Goal: Transaction & Acquisition: Purchase product/service

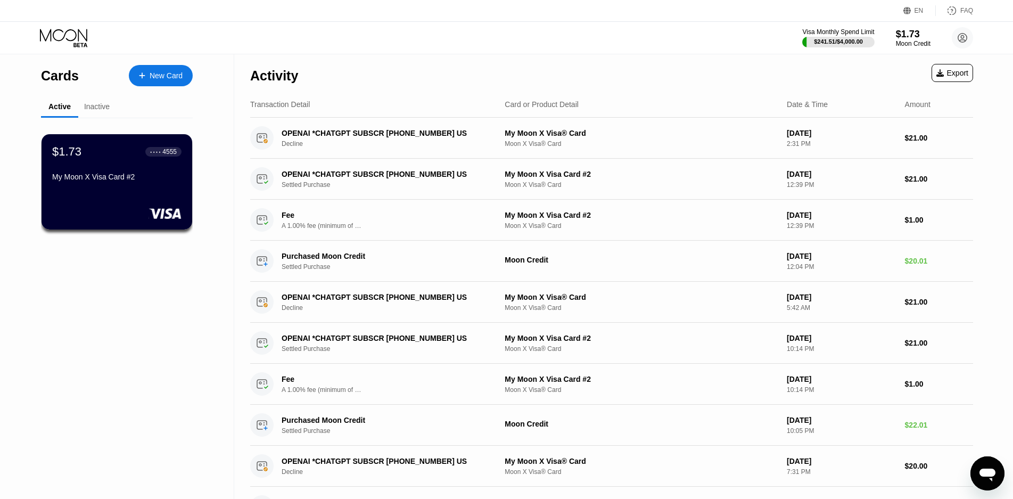
click at [119, 185] on div "My Moon X Visa Card #2" at bounding box center [116, 178] width 129 height 13
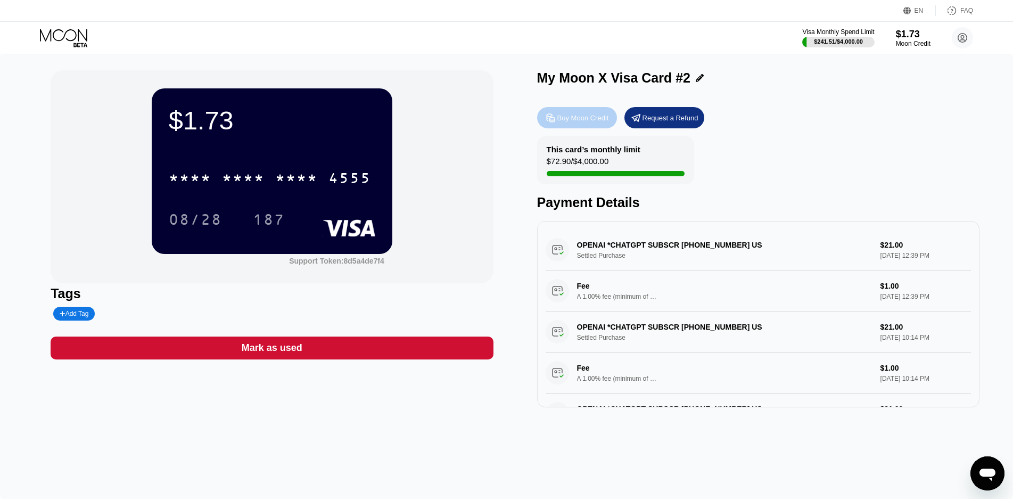
click at [580, 115] on div "Buy Moon Credit" at bounding box center [583, 117] width 52 height 9
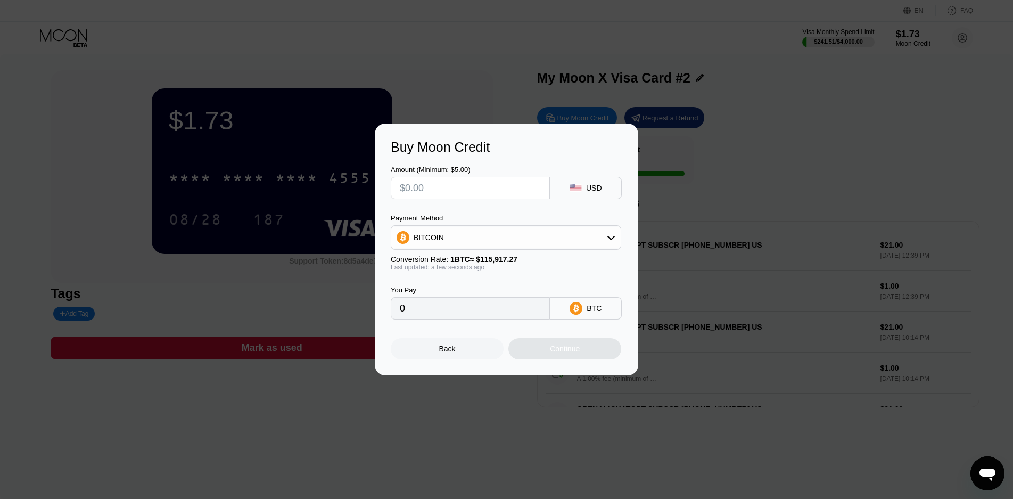
click at [431, 235] on div "BITCOIN" at bounding box center [428, 237] width 30 height 9
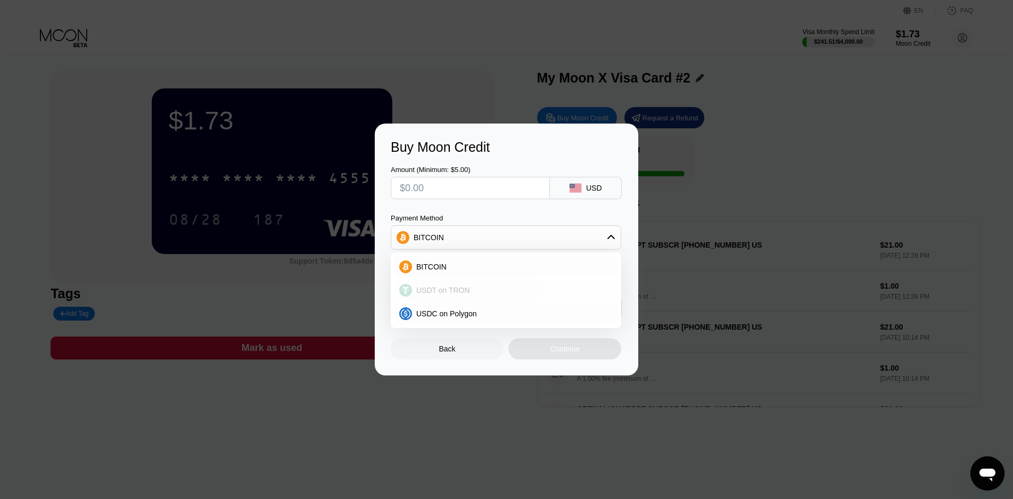
click at [445, 290] on span "USDT on TRON" at bounding box center [443, 290] width 54 height 9
type input "0.00"
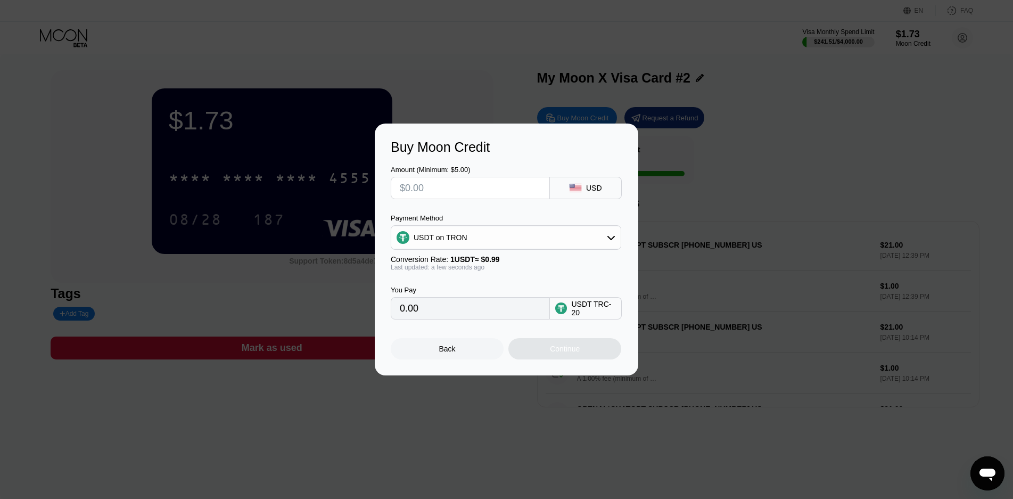
click at [432, 189] on input "text" at bounding box center [470, 187] width 141 height 21
type input "$20"
type input "20.20"
type input "$20"
click at [559, 353] on div "Continue" at bounding box center [565, 348] width 30 height 9
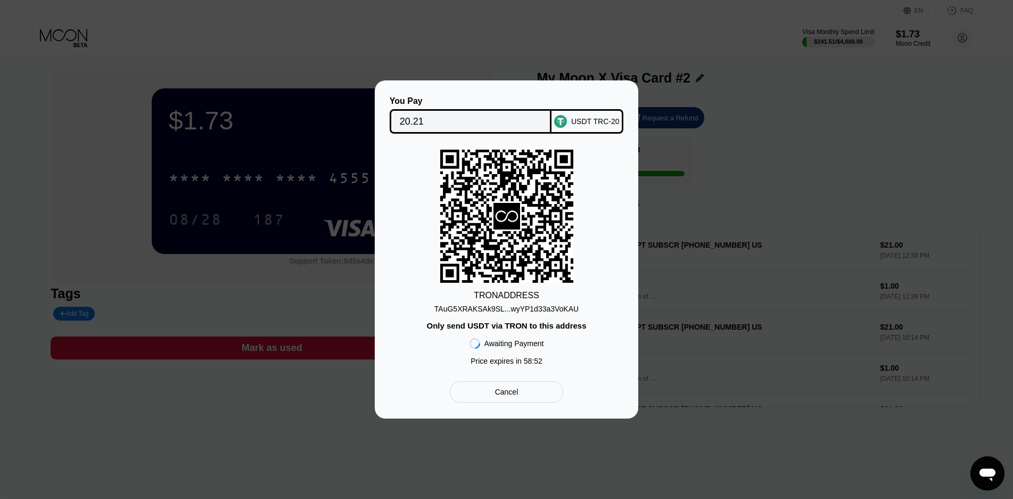
click at [517, 309] on div "TAuG5XRAKSAk9SL...wyYP1d33a3VoKAU" at bounding box center [506, 308] width 144 height 9
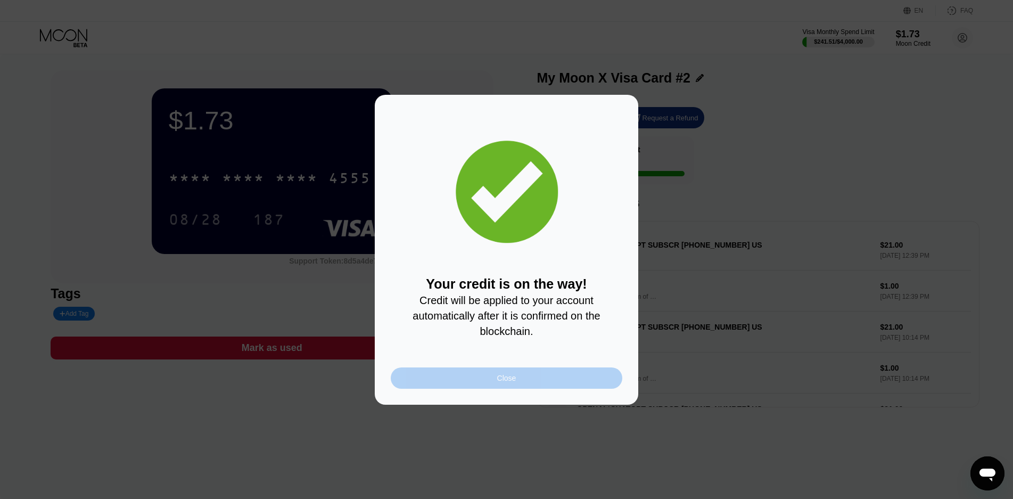
drag, startPoint x: 479, startPoint y: 392, endPoint x: 506, endPoint y: 374, distance: 32.6
click at [480, 388] on div "Close" at bounding box center [506, 377] width 231 height 21
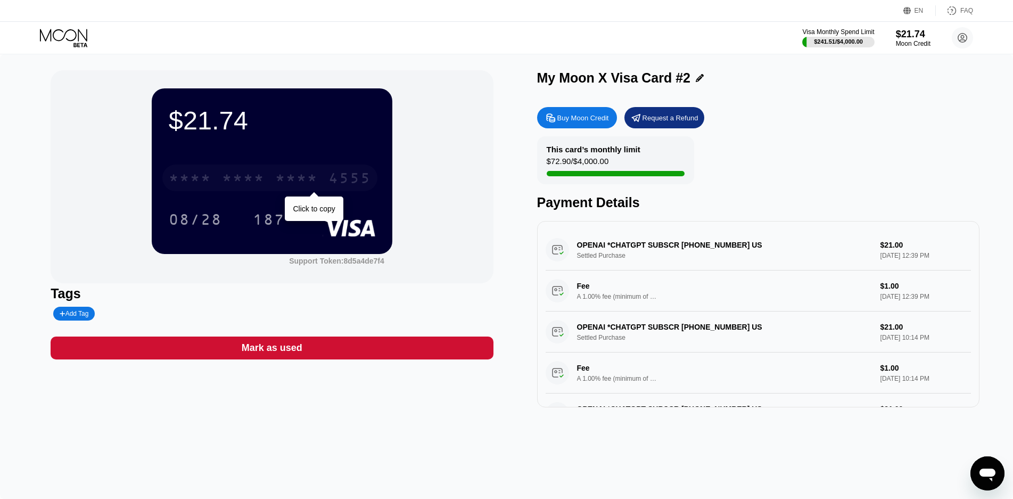
click at [220, 177] on div "* * * * * * * * * * * * 4555" at bounding box center [269, 177] width 215 height 27
click at [54, 33] on icon at bounding box center [64, 38] width 49 height 19
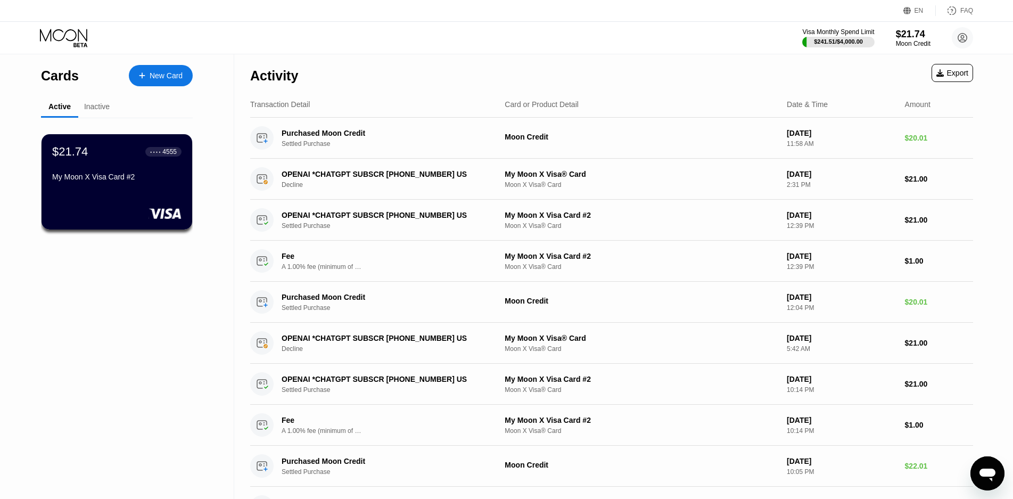
click at [159, 79] on div "New Card" at bounding box center [166, 75] width 33 height 9
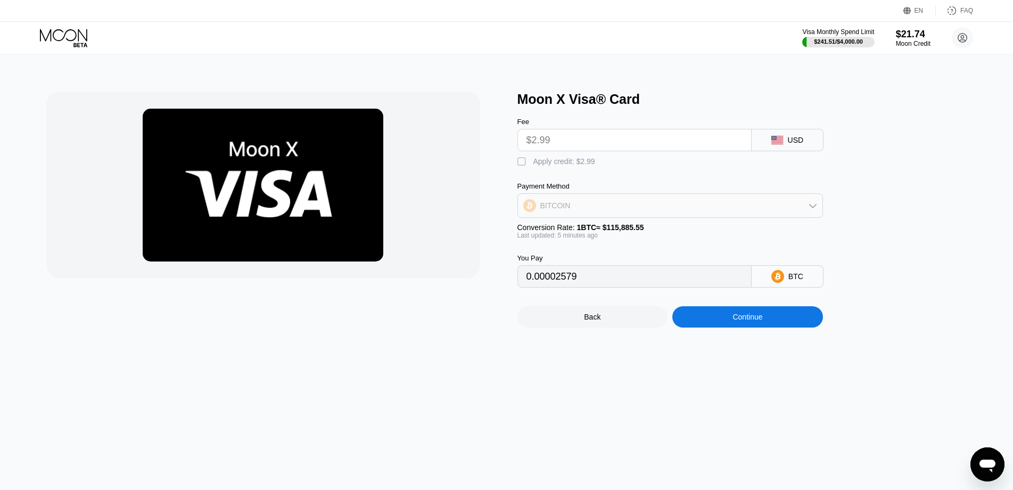
click at [586, 212] on div "BITCOIN" at bounding box center [670, 205] width 304 height 21
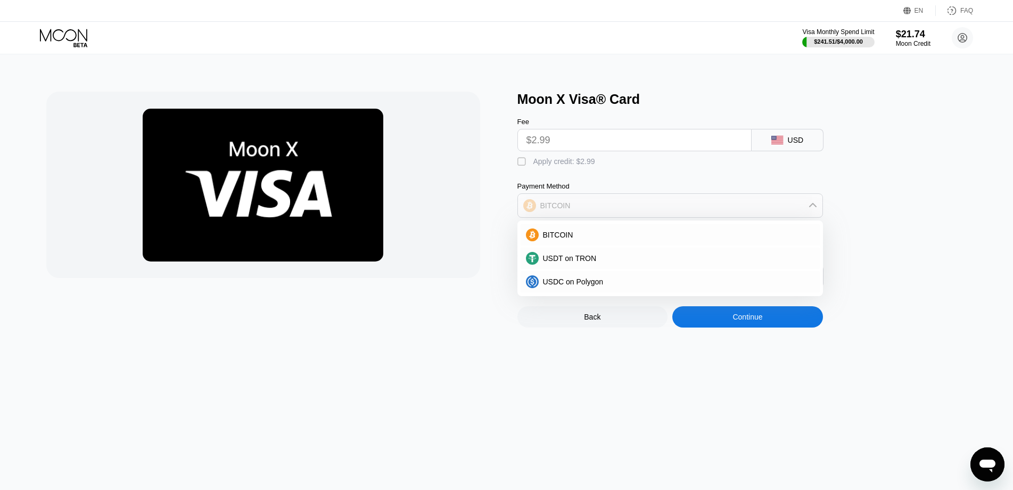
click at [586, 212] on div "BITCOIN" at bounding box center [670, 205] width 304 height 21
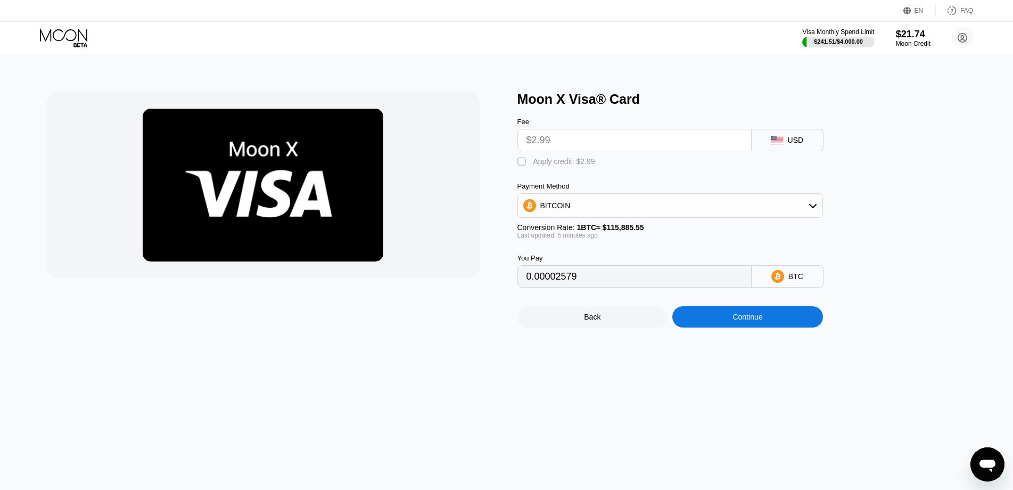
click at [520, 167] on div "" at bounding box center [522, 161] width 11 height 11
click at [521, 167] on div "" at bounding box center [522, 161] width 11 height 11
click at [571, 143] on input "$2.99" at bounding box center [634, 139] width 216 height 21
click at [573, 146] on input "$2.99" at bounding box center [634, 139] width 216 height 21
click at [547, 150] on input "$2.99" at bounding box center [634, 139] width 216 height 21
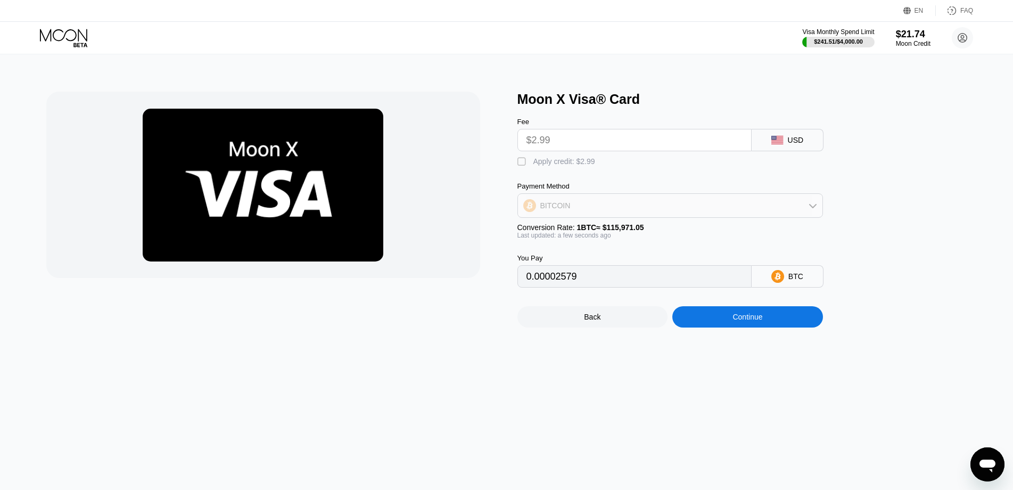
click at [553, 210] on div "BITCOIN" at bounding box center [555, 205] width 30 height 9
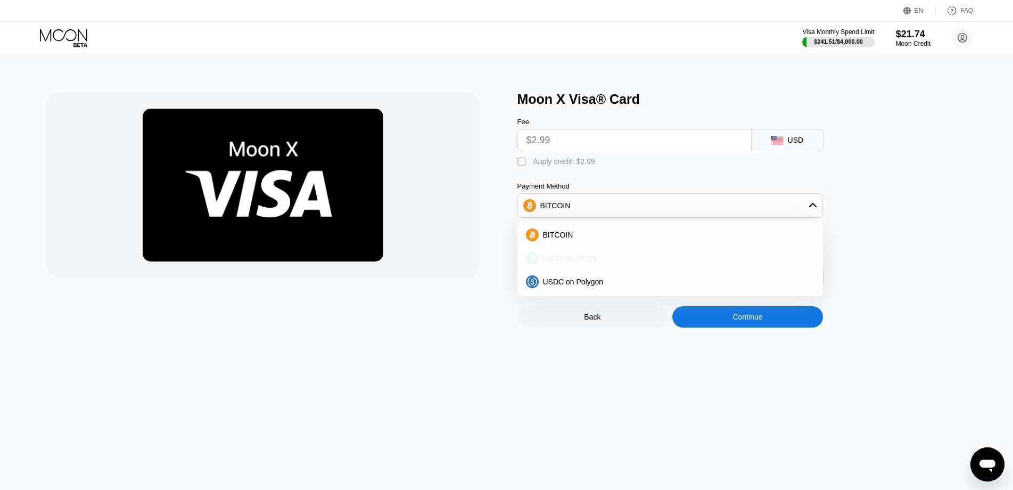
click at [570, 262] on span "USDT on TRON" at bounding box center [570, 258] width 54 height 9
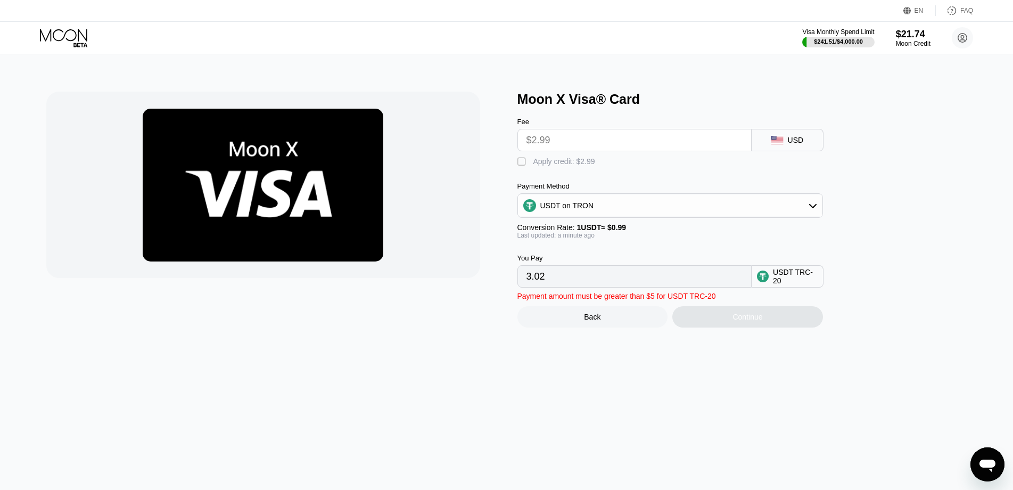
click at [521, 167] on div "" at bounding box center [522, 161] width 11 height 11
type input "0.00"
click at [594, 379] on div "Moon X Visa® Card Fee $2.99 USD  Apply credit: $2.99 Payment Method USDT on TR…" at bounding box center [507, 271] width 1022 height 435
click at [773, 285] on div "USDT TRC-20" at bounding box center [795, 276] width 45 height 17
click at [576, 142] on input "$2.99" at bounding box center [634, 139] width 216 height 21
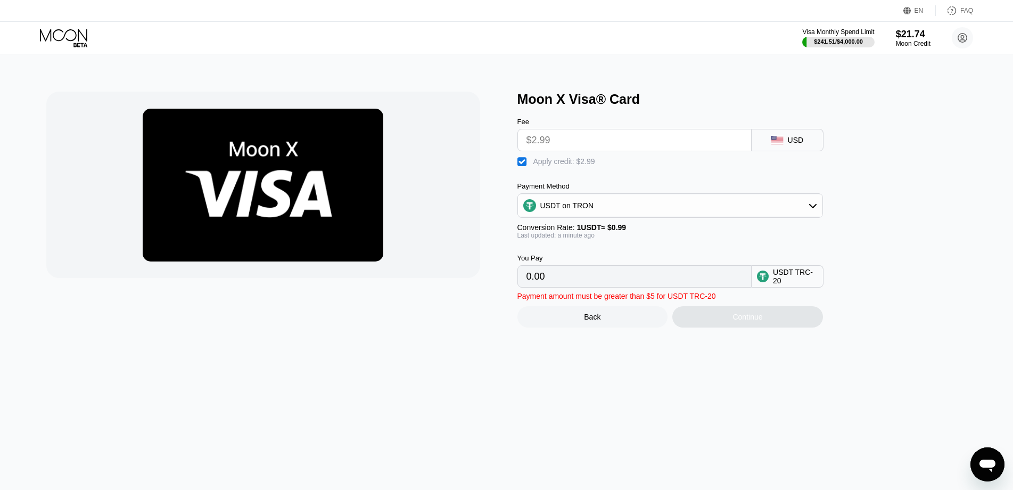
click at [614, 321] on div "Back" at bounding box center [592, 316] width 151 height 21
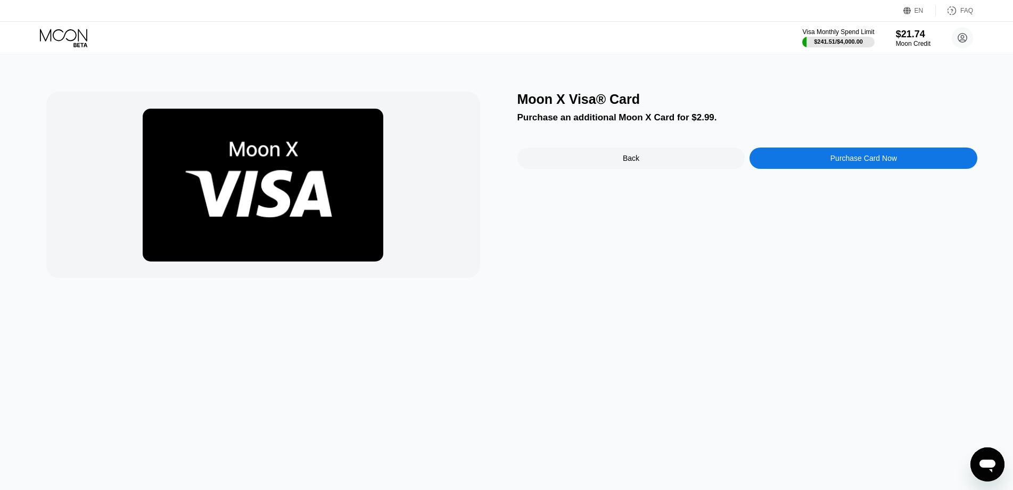
click at [828, 165] on div "Purchase Card Now" at bounding box center [863, 157] width 228 height 21
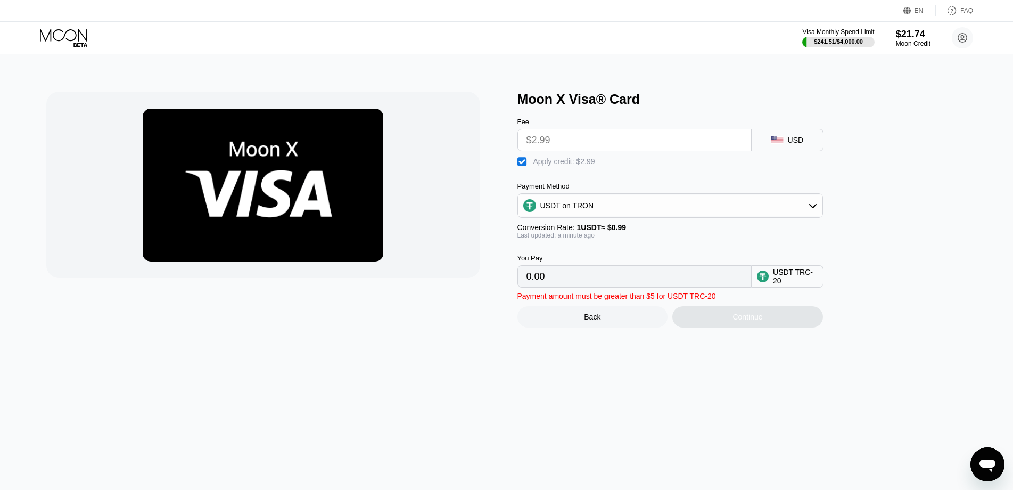
click at [726, 421] on div "Moon X Visa® Card Fee $2.99 USD  Apply credit: $2.99 Payment Method USDT on TR…" at bounding box center [507, 271] width 1022 height 435
click at [601, 146] on input "$2.99" at bounding box center [634, 139] width 216 height 21
click at [603, 145] on input "$2.99" at bounding box center [634, 139] width 216 height 21
click at [565, 216] on div "USDT on TRON" at bounding box center [670, 205] width 304 height 21
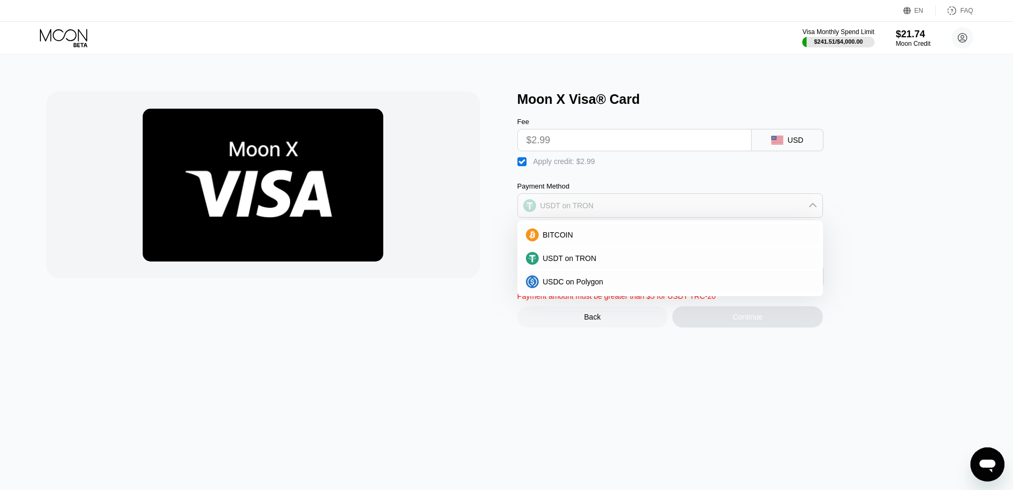
click at [566, 216] on div "USDT on TRON" at bounding box center [670, 205] width 304 height 21
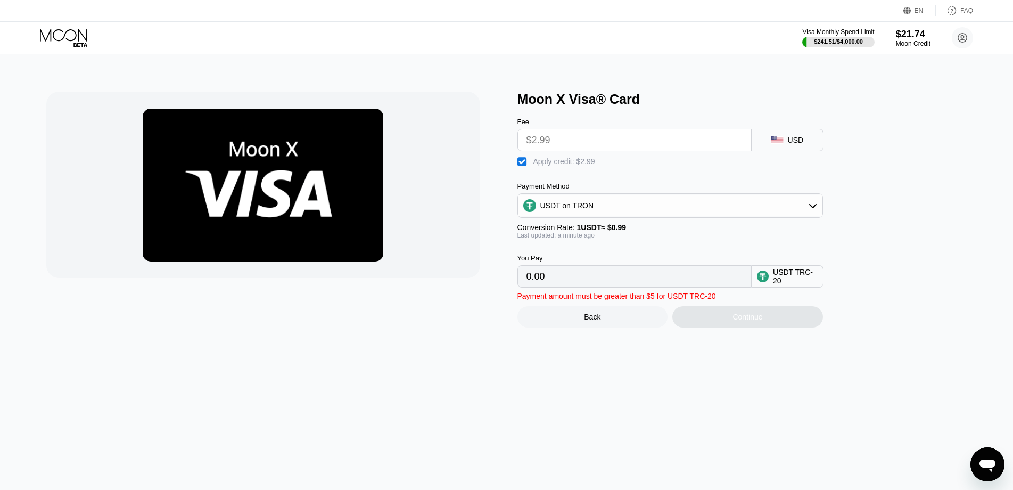
click at [839, 188] on div "Fee $2.99 USD  Apply credit: $2.99 Payment Method USDT on TRON Conversion Rate…" at bounding box center [687, 197] width 341 height 180
click at [683, 287] on input "0.00" at bounding box center [634, 276] width 216 height 21
drag, startPoint x: 683, startPoint y: 288, endPoint x: 504, endPoint y: 289, distance: 178.3
click at [504, 289] on div "Moon X Visa® Card Fee $2.99 USD  Apply credit: $2.99 Payment Method USDT on TR…" at bounding box center [506, 210] width 921 height 236
click at [618, 287] on input "0.00" at bounding box center [634, 276] width 216 height 21
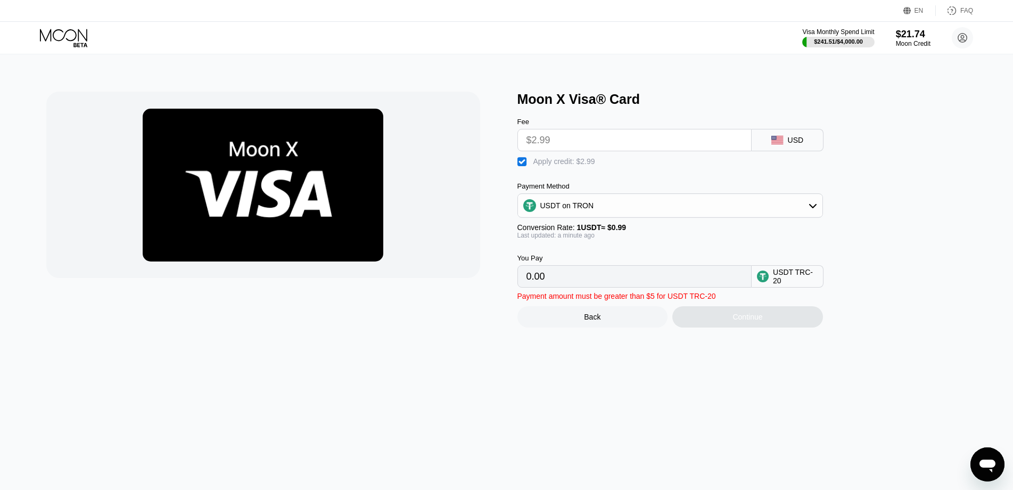
click at [618, 286] on input "0.00" at bounding box center [634, 276] width 216 height 21
click at [582, 283] on input "0.00" at bounding box center [634, 276] width 216 height 21
click at [567, 286] on input "0.00" at bounding box center [634, 276] width 216 height 21
click at [566, 286] on input "0.00" at bounding box center [634, 276] width 216 height 21
click at [589, 321] on div "Back" at bounding box center [592, 316] width 16 height 9
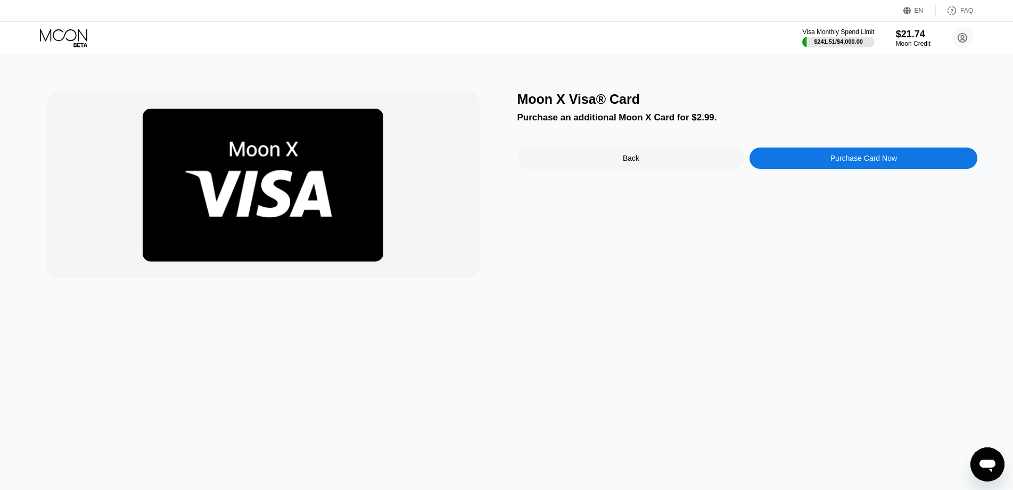
click at [851, 157] on div "Purchase Card Now" at bounding box center [863, 158] width 67 height 9
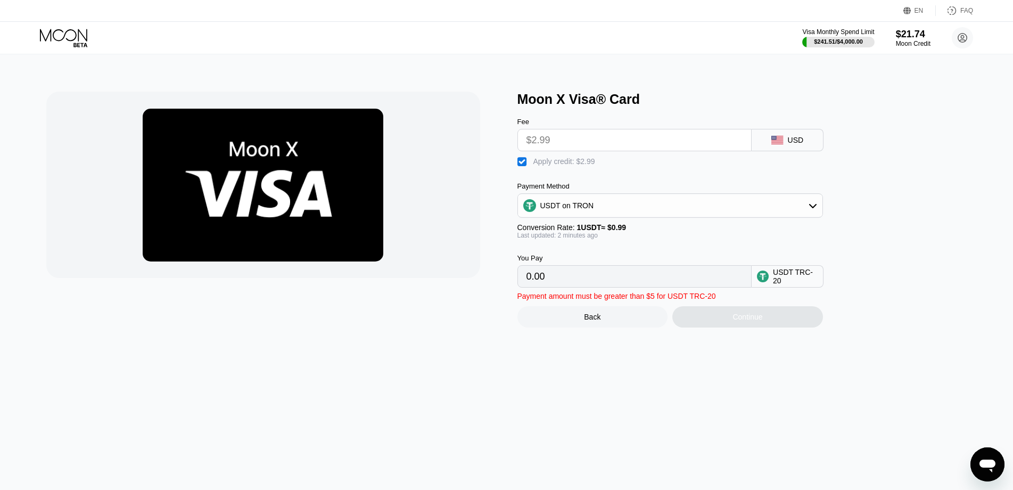
click at [585, 144] on input "$2.99" at bounding box center [634, 139] width 216 height 21
click at [521, 164] on div "" at bounding box center [522, 161] width 11 height 11
type input "3.02"
click at [551, 146] on input "$2.99" at bounding box center [634, 139] width 216 height 21
click at [789, 215] on div "USDT on TRON" at bounding box center [670, 205] width 304 height 21
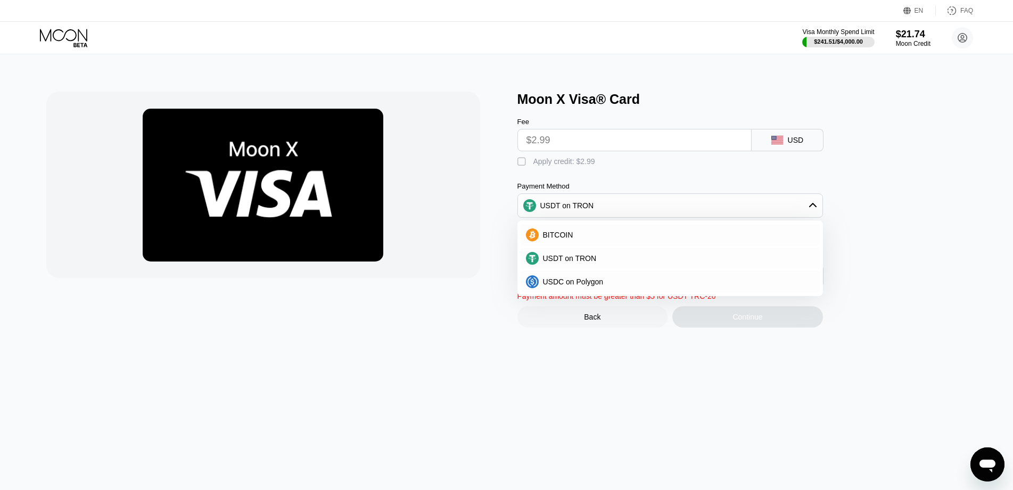
click at [858, 189] on div "Moon X Visa® Card Fee $2.99 USD  Apply credit: $2.99 Payment Method USDT on TR…" at bounding box center [747, 210] width 460 height 236
click at [618, 363] on div "Moon X Visa® Card Fee $2.99 USD  Apply credit: $2.99 Payment Method USDT on TR…" at bounding box center [507, 271] width 1022 height 435
click at [661, 379] on div "Moon X Visa® Card Fee $2.99 USD  Apply credit: $2.99 Payment Method USDT on TR…" at bounding box center [507, 271] width 1022 height 435
click at [814, 210] on icon at bounding box center [812, 205] width 9 height 9
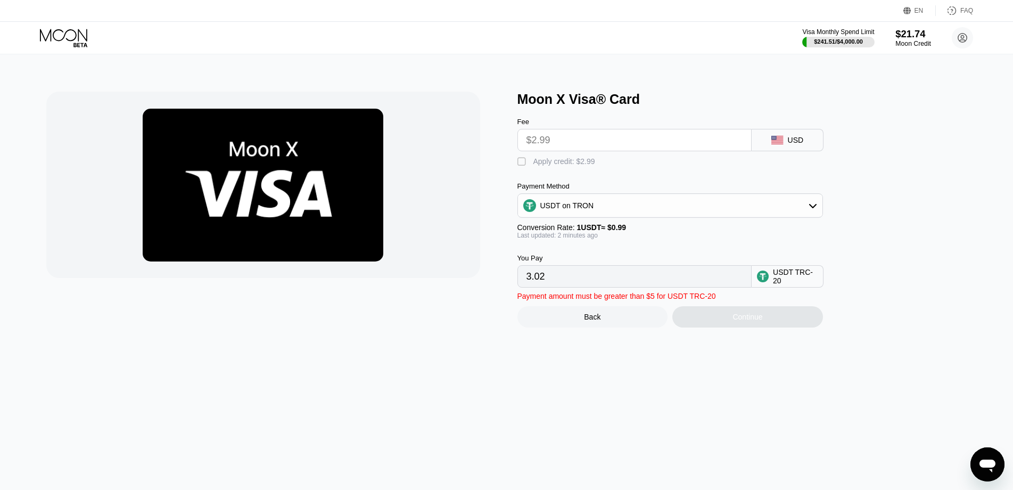
click at [909, 39] on div "$21.74" at bounding box center [913, 33] width 36 height 11
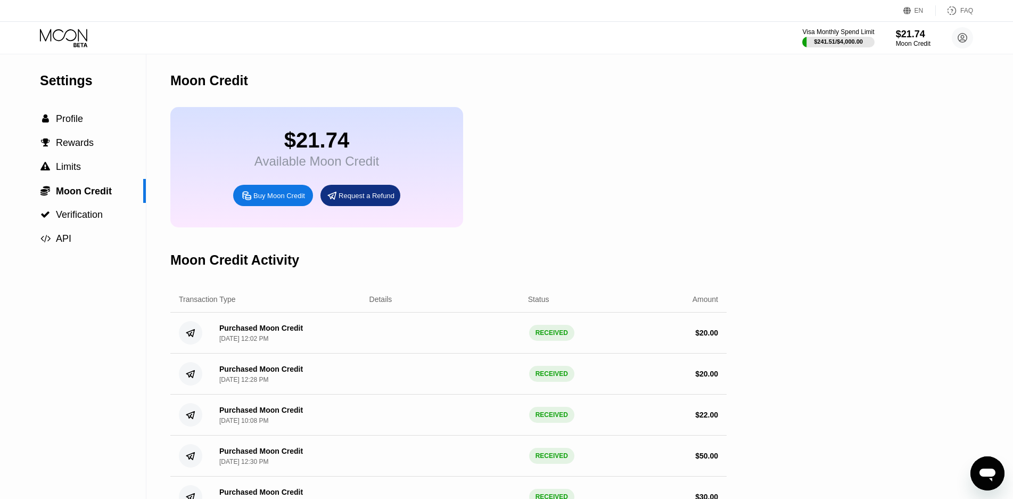
click at [222, 155] on div "$21.74 Available Moon Credit Buy Moon Credit Request a Refund" at bounding box center [316, 167] width 293 height 120
click at [78, 121] on span "Profile" at bounding box center [69, 118] width 27 height 11
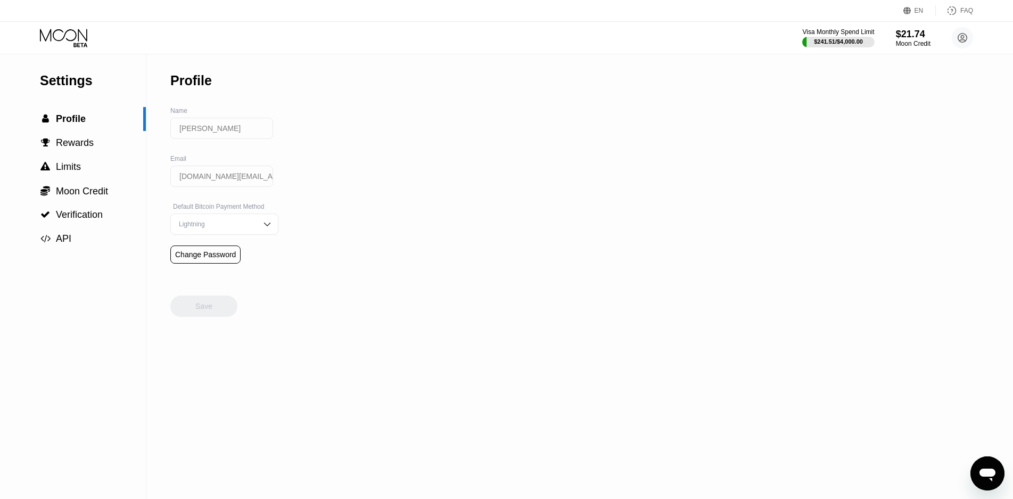
click at [54, 29] on icon at bounding box center [64, 38] width 49 height 19
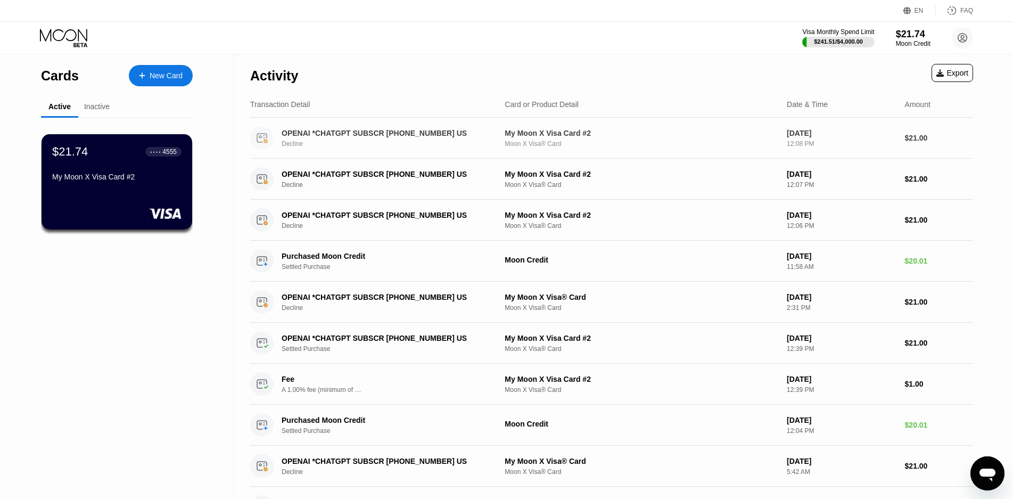
click at [159, 71] on div "New Card" at bounding box center [166, 75] width 33 height 9
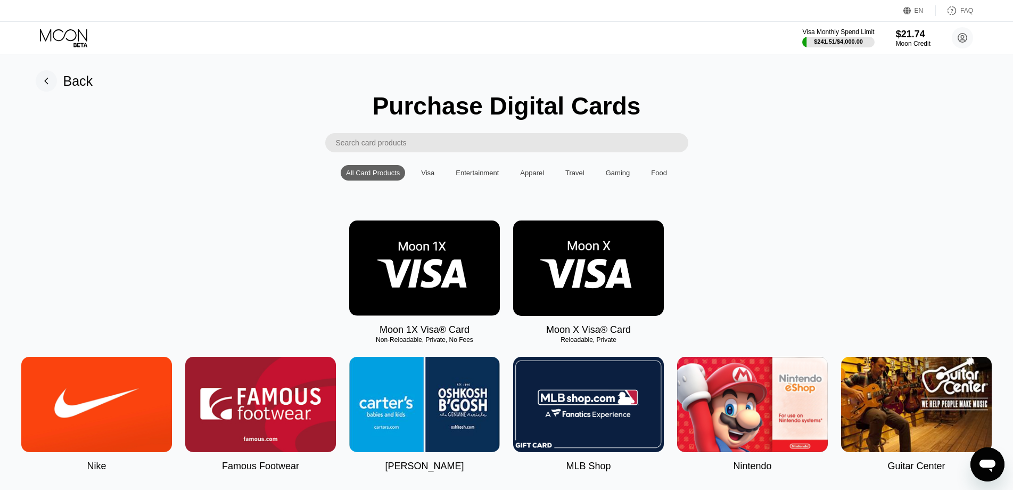
click at [627, 261] on img at bounding box center [588, 267] width 151 height 95
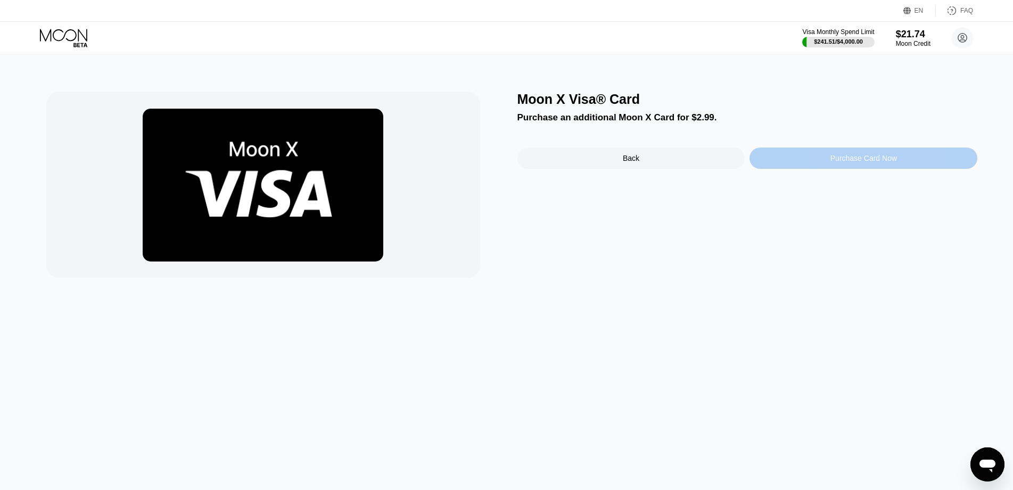
click at [843, 162] on div "Purchase Card Now" at bounding box center [863, 158] width 67 height 9
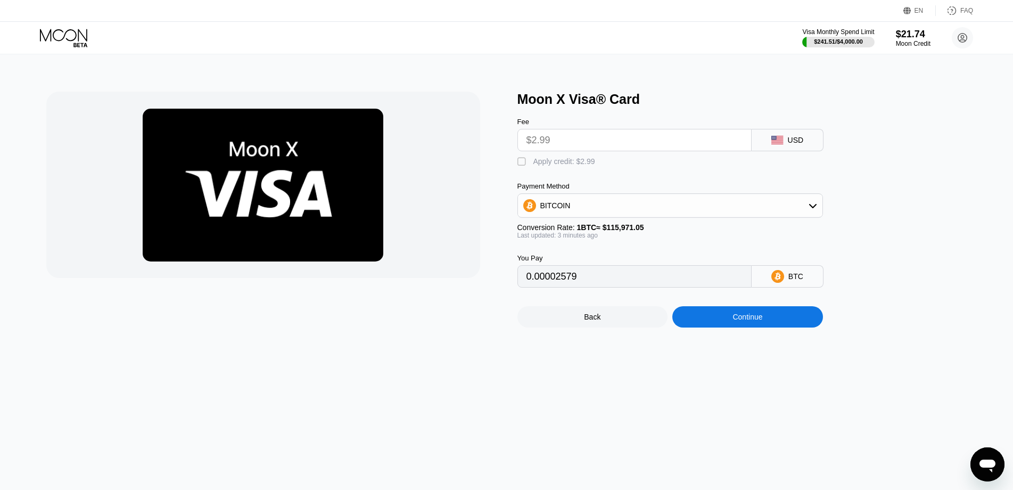
click at [524, 163] on div "" at bounding box center [522, 161] width 11 height 11
type input "0"
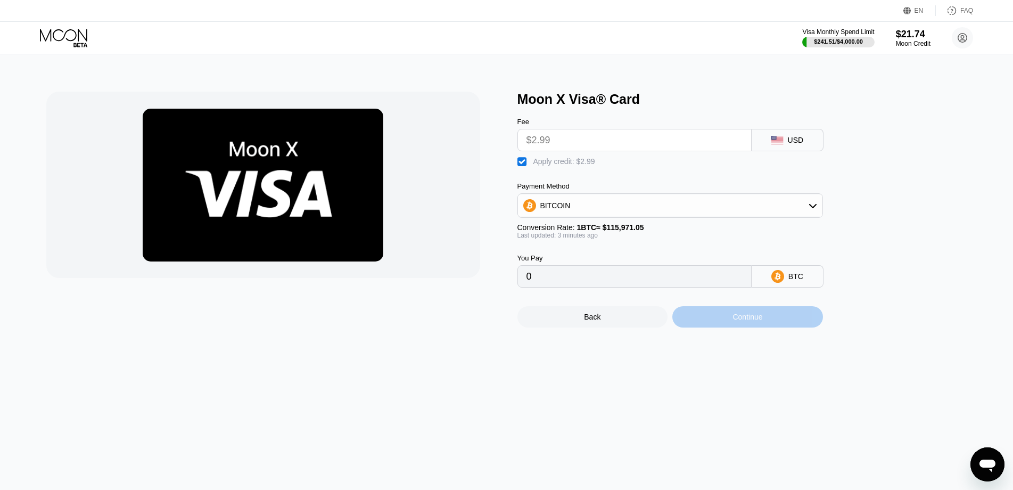
click at [744, 321] on div "Continue" at bounding box center [747, 316] width 30 height 9
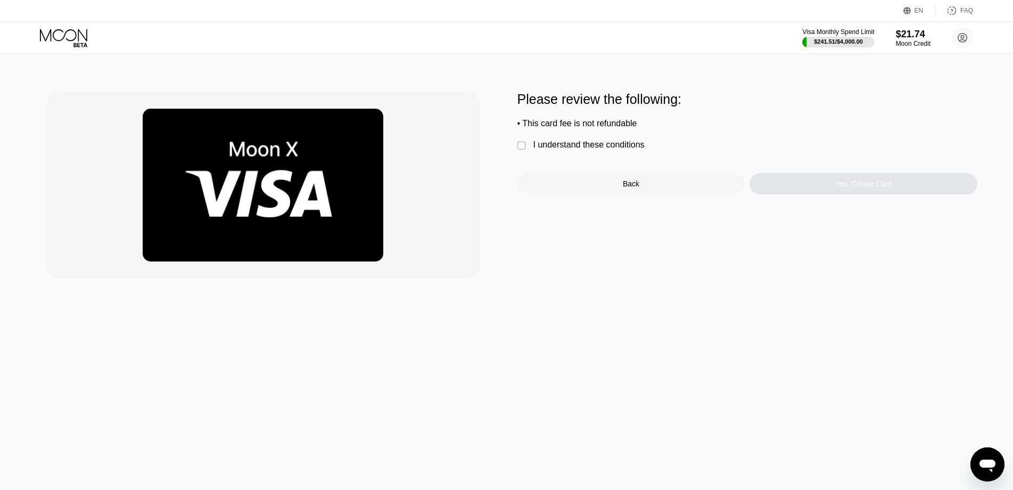
drag, startPoint x: 519, startPoint y: 150, endPoint x: 523, endPoint y: 160, distance: 10.8
click at [519, 151] on div "" at bounding box center [522, 145] width 11 height 11
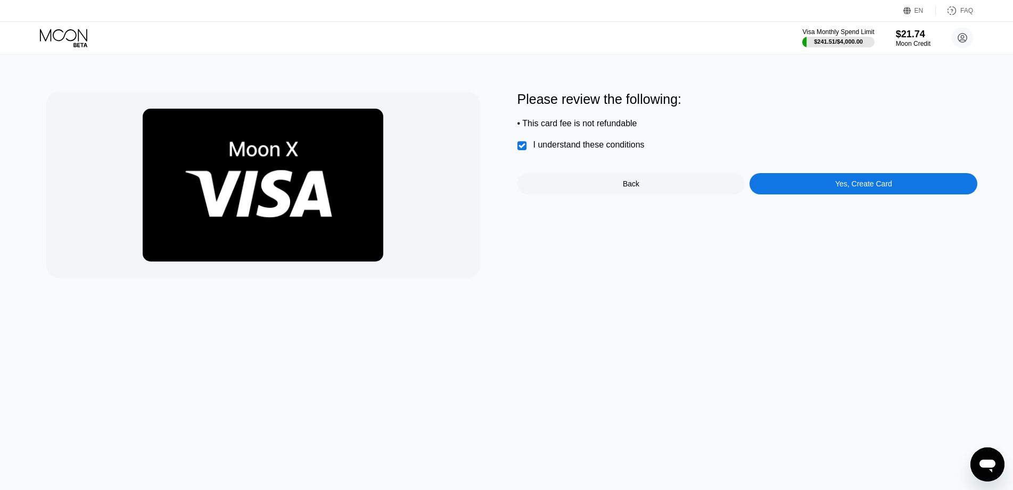
click at [834, 193] on div "Yes, Create Card" at bounding box center [863, 183] width 228 height 21
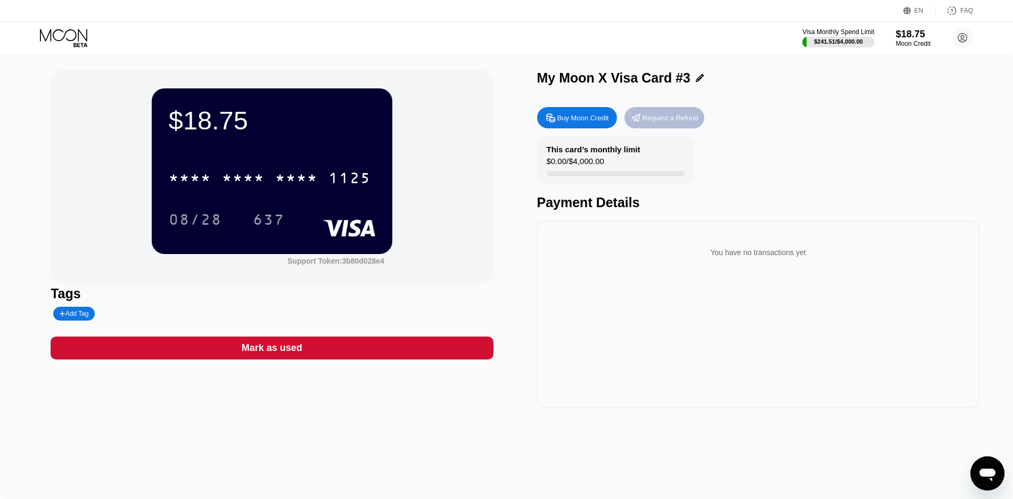
click at [651, 126] on div "Request a Refund" at bounding box center [664, 117] width 80 height 21
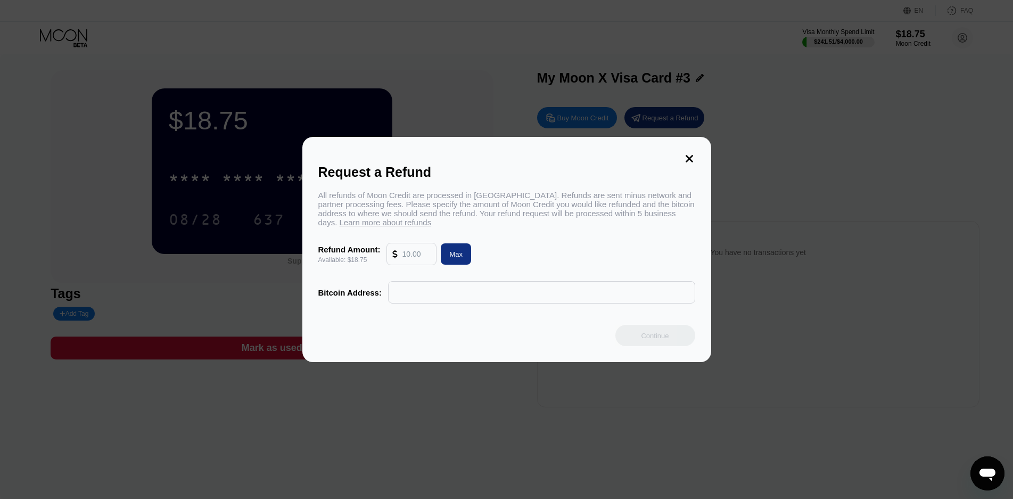
drag, startPoint x: 651, startPoint y: 126, endPoint x: 687, endPoint y: 160, distance: 50.1
click at [687, 160] on div "Request a Refund All refunds of Moon Credit are processed in [GEOGRAPHIC_DATA].…" at bounding box center [506, 249] width 1013 height 499
click at [687, 154] on icon at bounding box center [689, 159] width 12 height 12
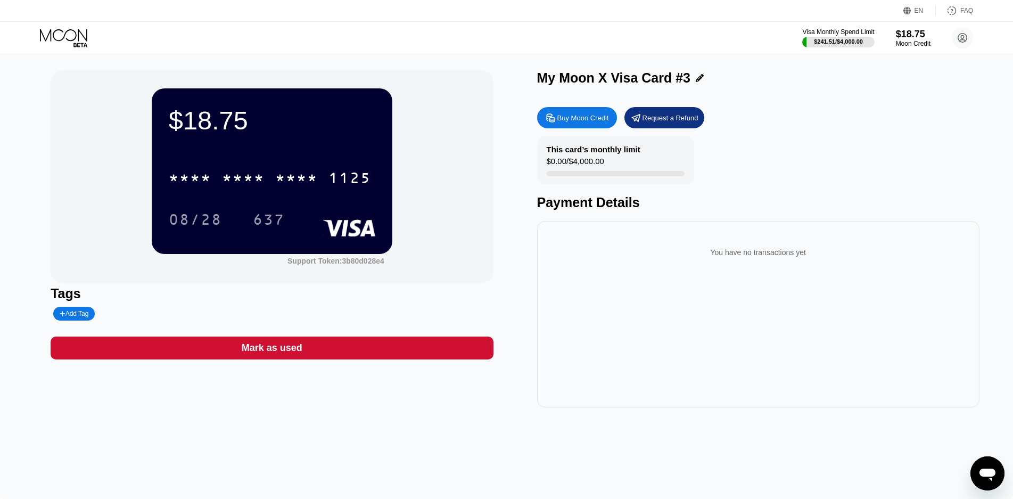
click at [591, 126] on div "Buy Moon Credit" at bounding box center [577, 117] width 80 height 21
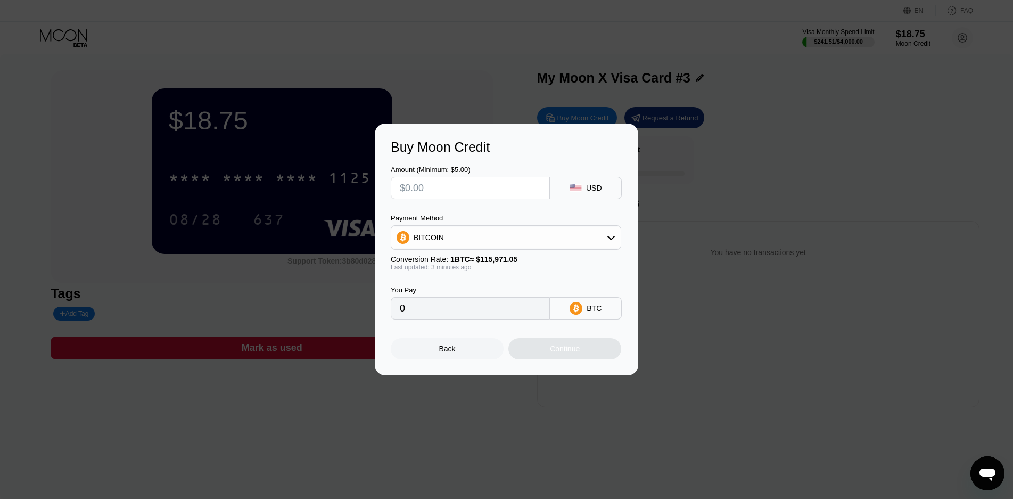
click at [439, 185] on input "text" at bounding box center [470, 187] width 141 height 21
type input "$10"
type input "0.00008621"
type input "$10"
click at [430, 241] on div "BITCOIN" at bounding box center [428, 237] width 30 height 9
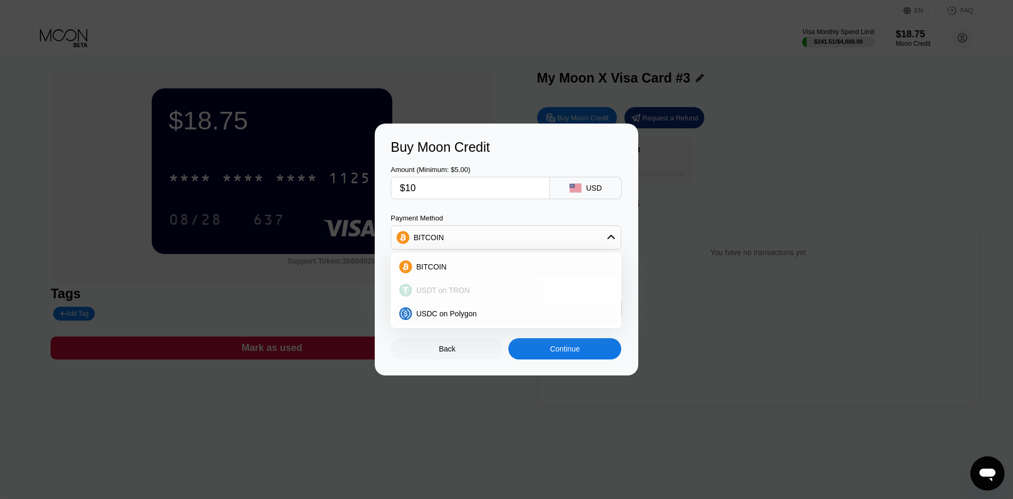
click at [434, 296] on div "USDT on TRON" at bounding box center [506, 289] width 224 height 21
type input "10.10"
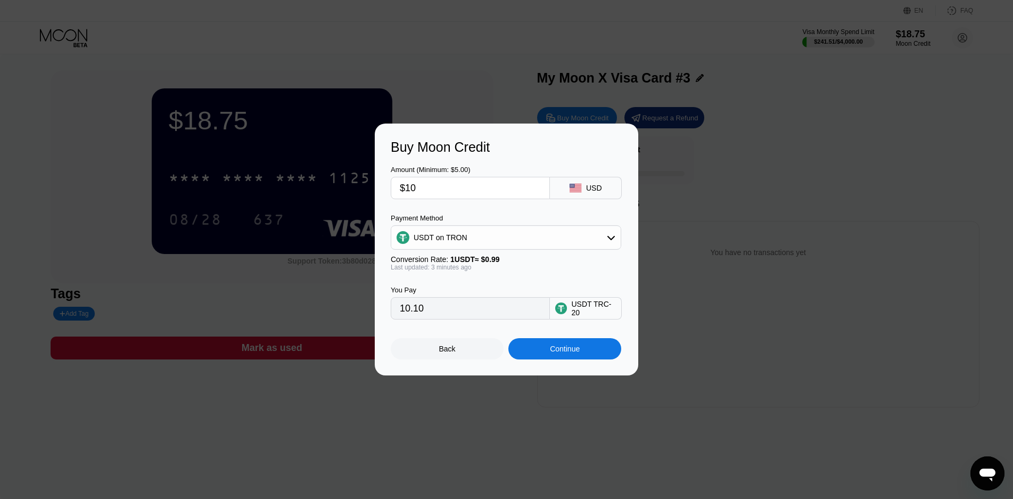
click at [546, 354] on div "Continue" at bounding box center [564, 348] width 113 height 21
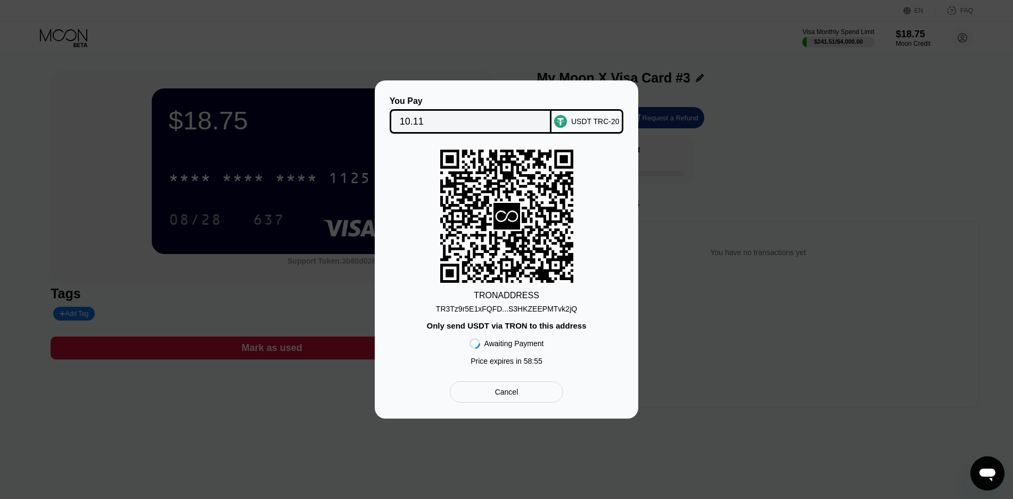
click at [521, 308] on div "TR3Tz9r5E1xFQFD...S3HKZEEPMTvk2jQ" at bounding box center [506, 308] width 141 height 9
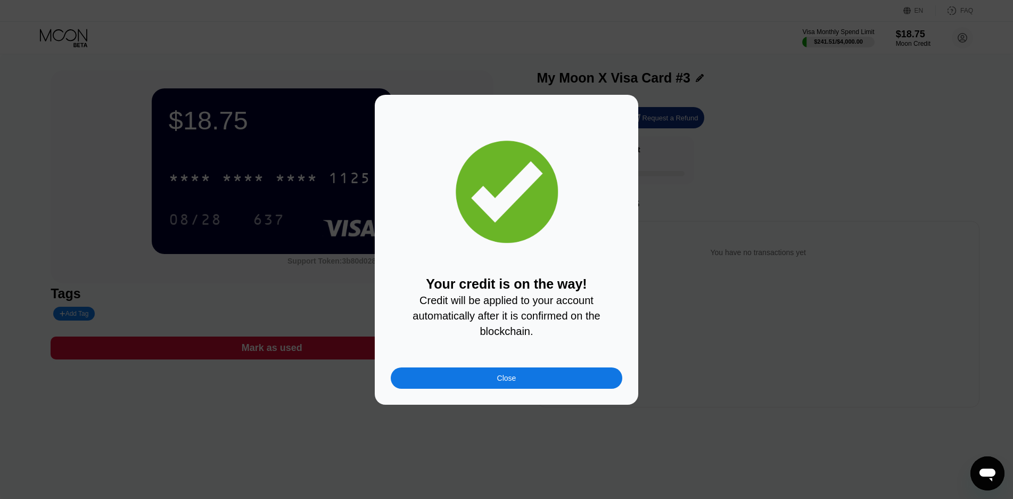
click at [537, 378] on div "Close" at bounding box center [506, 377] width 231 height 21
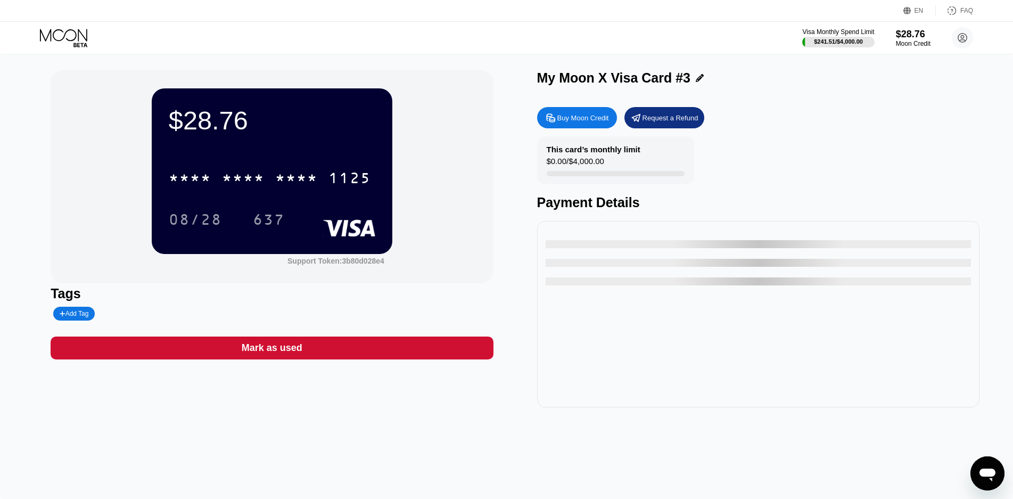
click at [272, 173] on div "* * * * * * * * * * * * 1125" at bounding box center [269, 177] width 215 height 27
